Goal: Navigation & Orientation: Find specific page/section

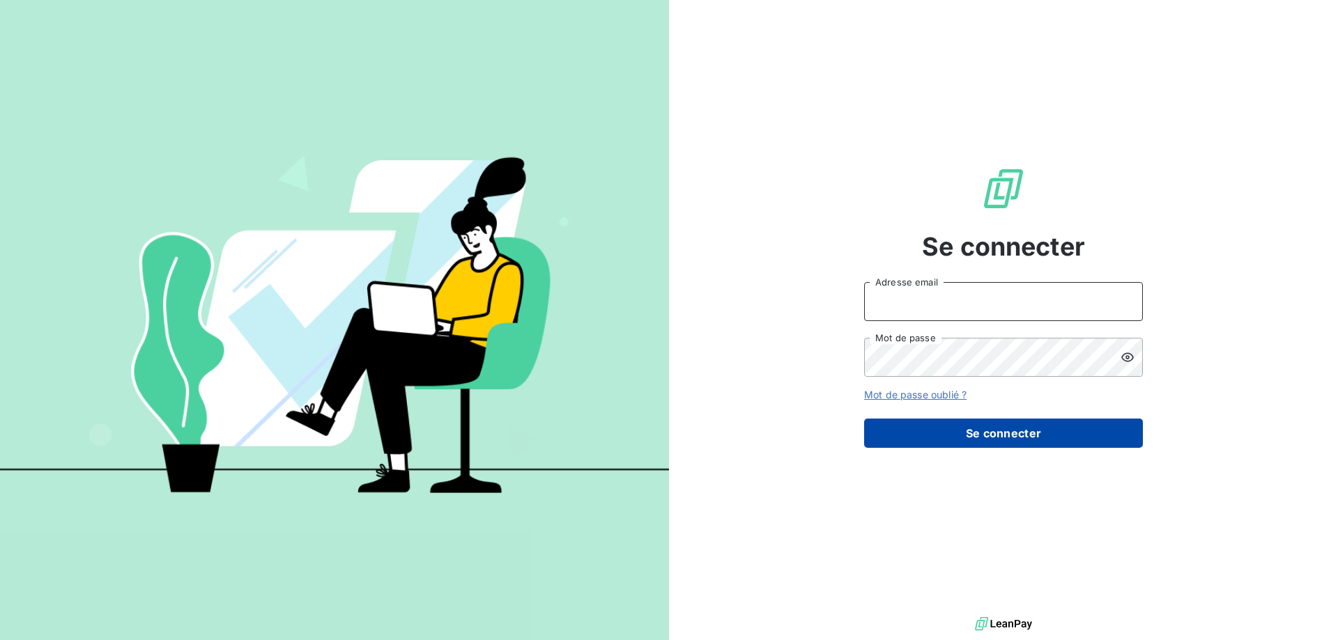
type input "[EMAIL_ADDRESS][DOMAIN_NAME]"
click at [993, 426] on button "Se connecter" at bounding box center [1003, 433] width 279 height 29
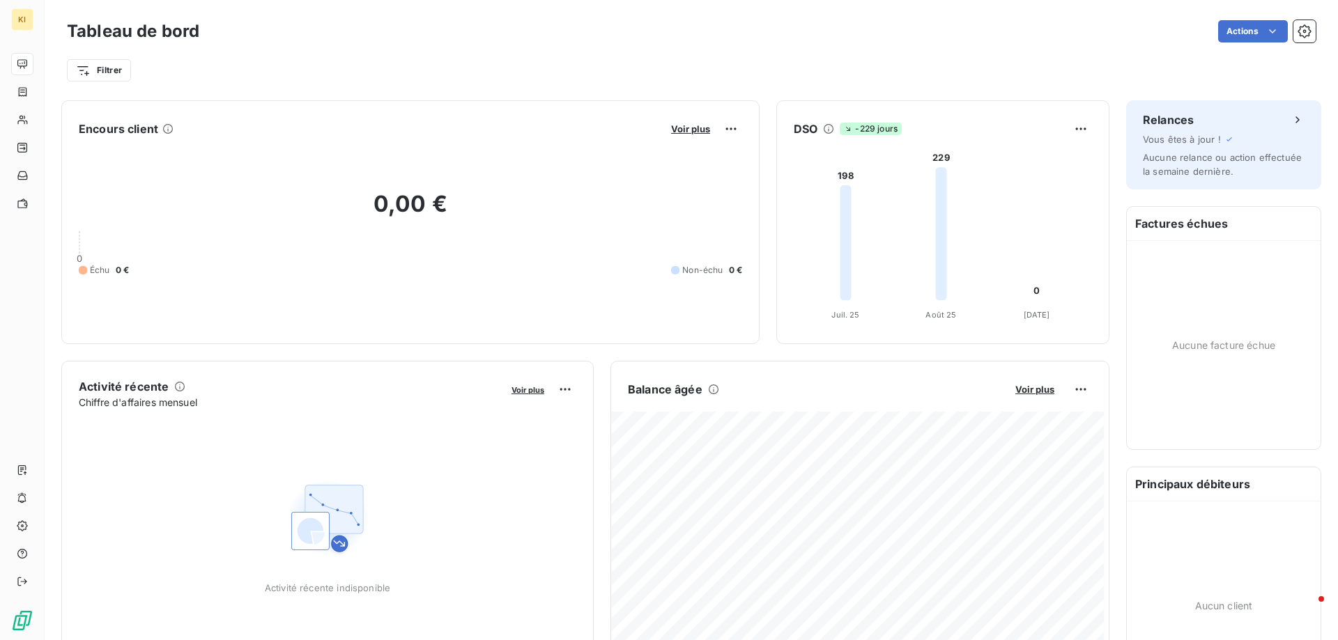
click at [149, 126] on h6 "Encours client" at bounding box center [118, 129] width 79 height 17
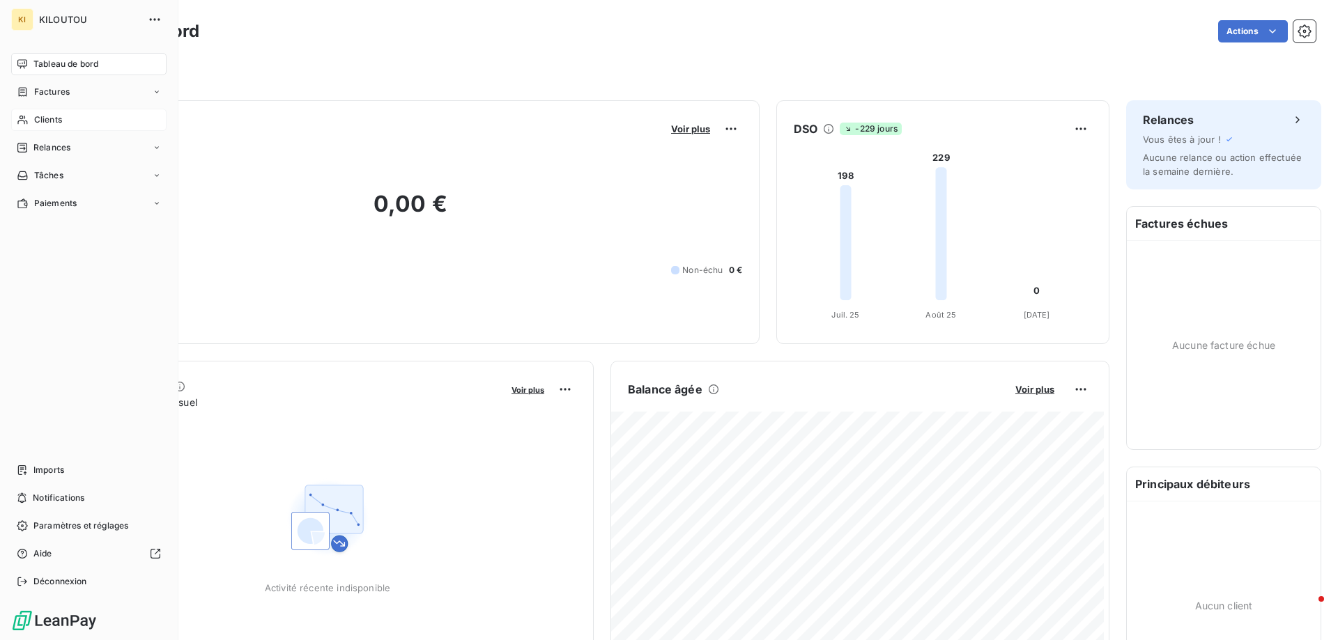
click at [40, 121] on span "Clients" at bounding box center [48, 120] width 28 height 13
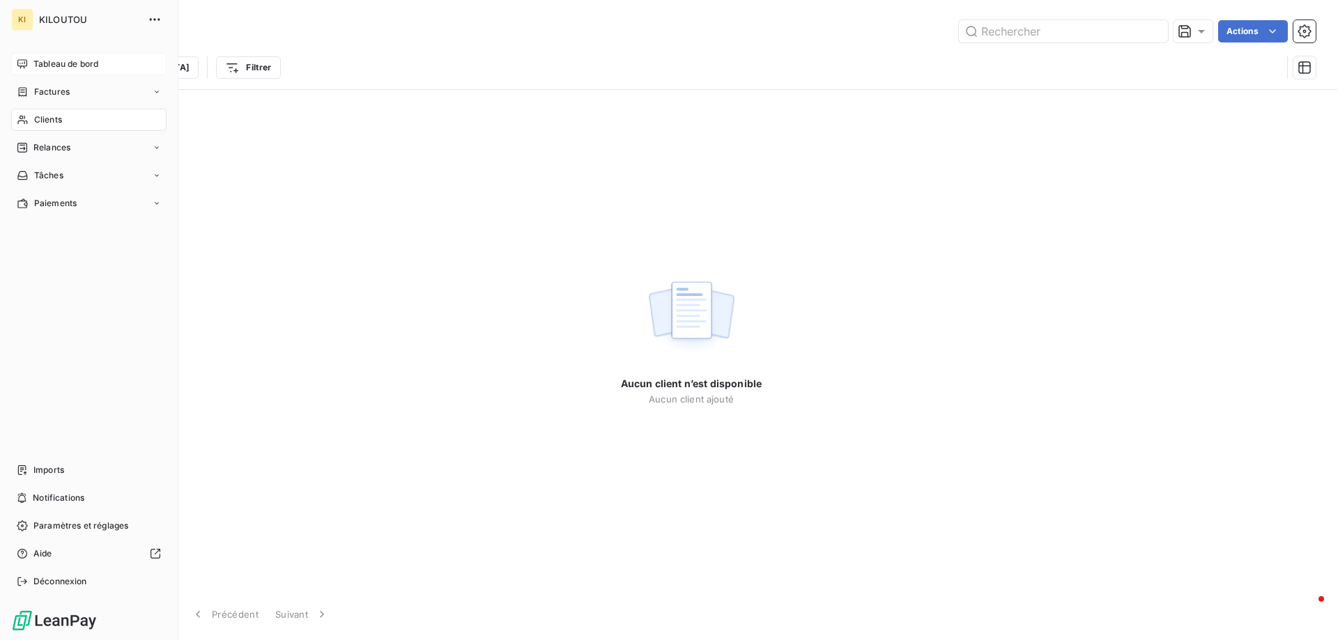
click at [49, 70] on div "Tableau de bord" at bounding box center [88, 64] width 155 height 22
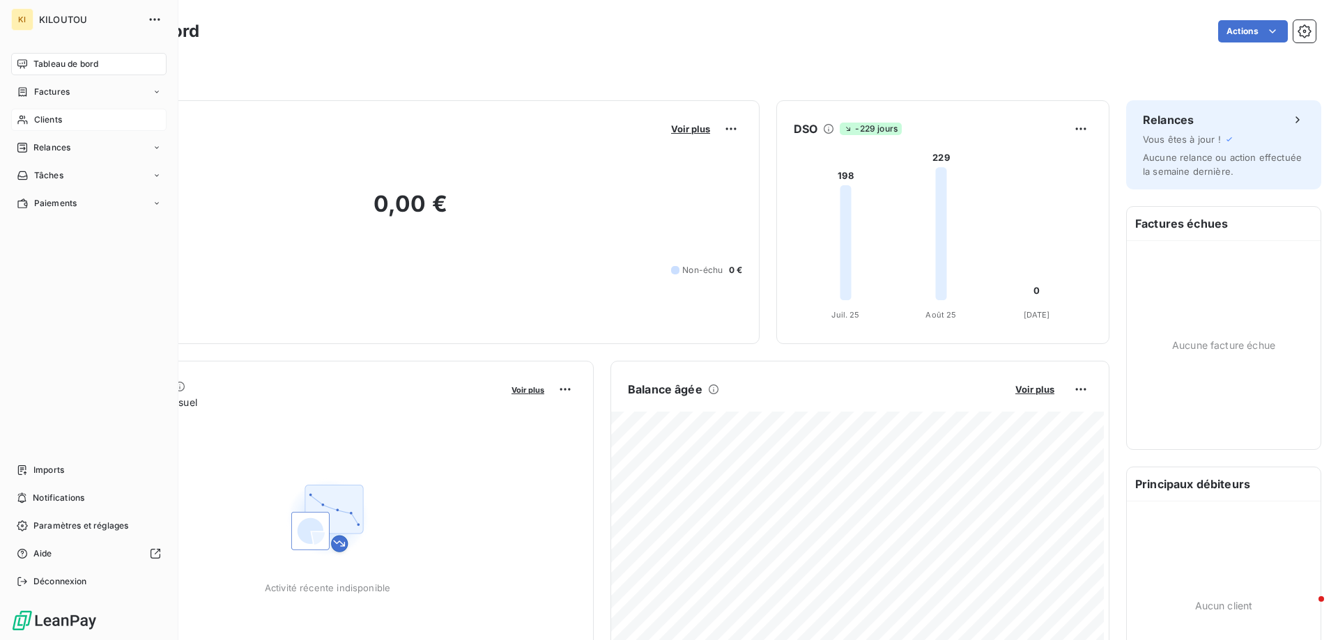
click at [42, 118] on span "Clients" at bounding box center [48, 120] width 28 height 13
